Goal: Task Accomplishment & Management: Use online tool/utility

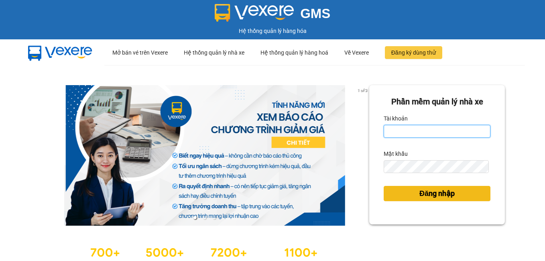
type input "dienkhanh.phucanex"
click at [428, 187] on button "Đăng nhập" at bounding box center [436, 193] width 107 height 15
click at [430, 193] on span "Đăng nhập" at bounding box center [436, 193] width 35 height 11
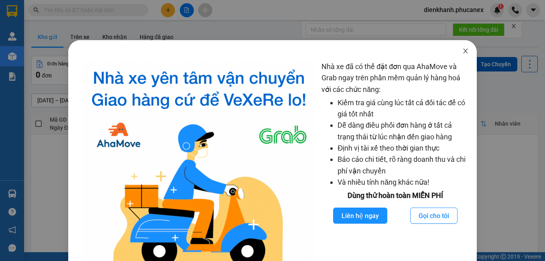
drag, startPoint x: 458, startPoint y: 51, endPoint x: 290, endPoint y: 50, distance: 168.5
click at [462, 51] on icon "close" at bounding box center [465, 51] width 6 height 6
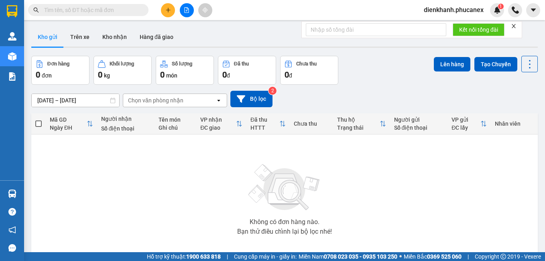
click at [114, 13] on input "text" at bounding box center [91, 10] width 95 height 9
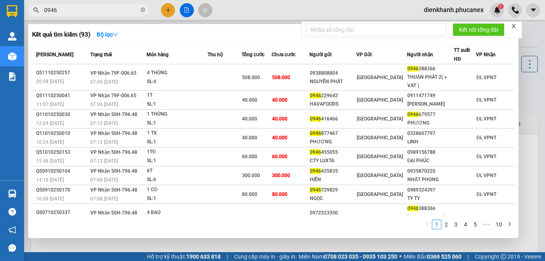
click at [80, 10] on input "0946" at bounding box center [91, 10] width 95 height 9
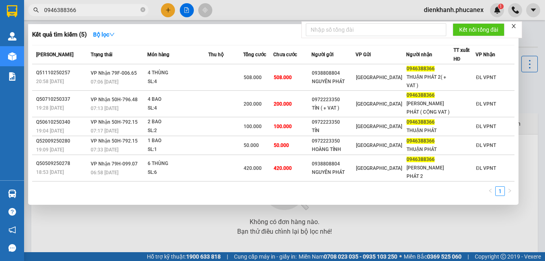
type input "0946388366"
click at [51, 219] on div at bounding box center [272, 130] width 545 height 261
click at [116, 6] on input "0946388366" at bounding box center [91, 10] width 95 height 9
